Goal: Task Accomplishment & Management: Manage account settings

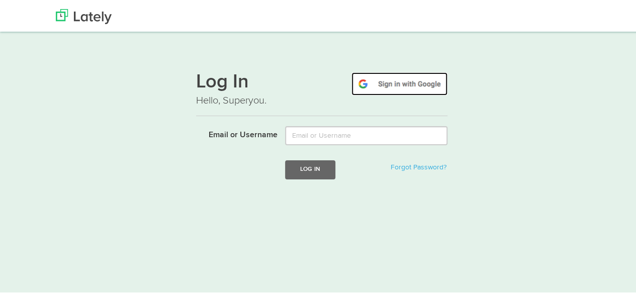
click at [414, 83] on img at bounding box center [399, 82] width 96 height 23
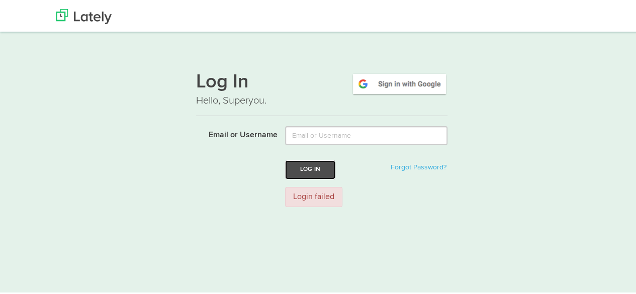
click at [316, 169] on button "Log In" at bounding box center [310, 168] width 50 height 19
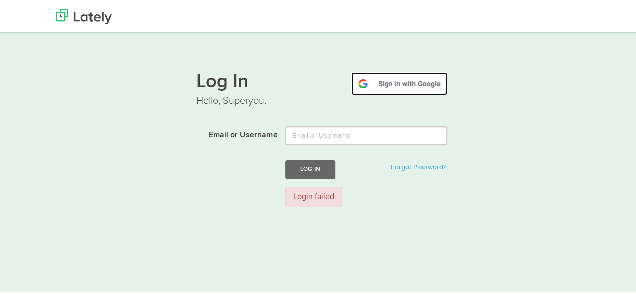
click at [393, 79] on img at bounding box center [399, 82] width 96 height 23
click at [400, 86] on img at bounding box center [399, 82] width 96 height 23
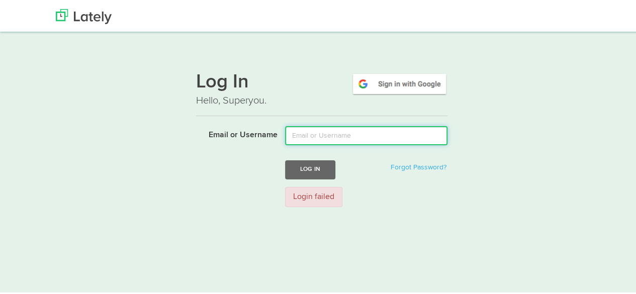
click at [335, 137] on input "Email or Username" at bounding box center [366, 134] width 162 height 19
type input "adyagaur007@gmail.com"
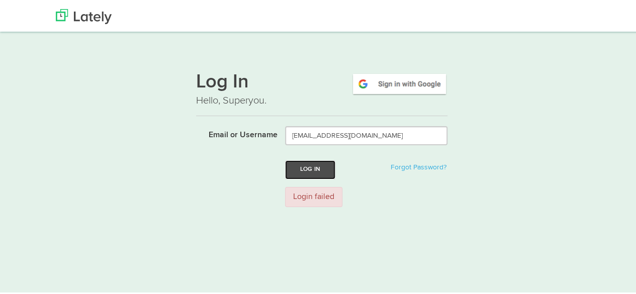
click at [325, 166] on button "Log In" at bounding box center [310, 168] width 50 height 19
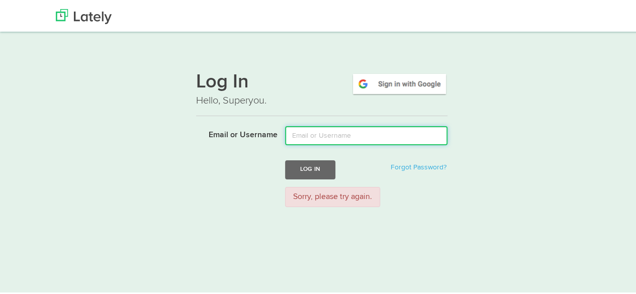
click at [335, 137] on input "Email or Username" at bounding box center [366, 134] width 162 height 19
type input "[EMAIL_ADDRESS][DOMAIN_NAME]"
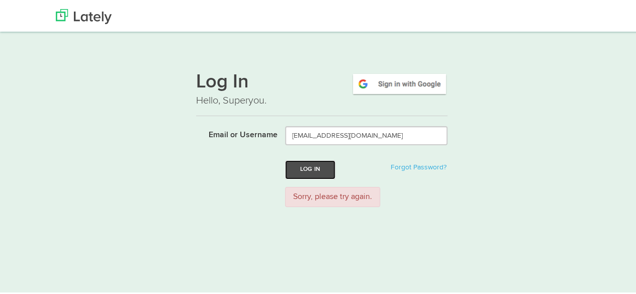
click at [316, 164] on button "Log In" at bounding box center [310, 168] width 50 height 19
click at [312, 169] on button "Log In" at bounding box center [310, 168] width 50 height 19
